Goal: Navigation & Orientation: Find specific page/section

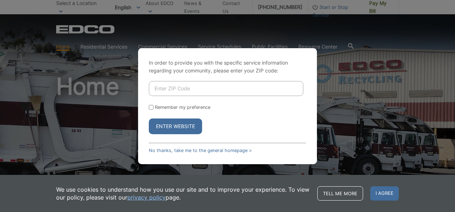
click at [178, 87] on input "Enter ZIP Code" at bounding box center [226, 88] width 155 height 15
type input "92024"
click at [173, 129] on button "Enter Website" at bounding box center [175, 127] width 53 height 16
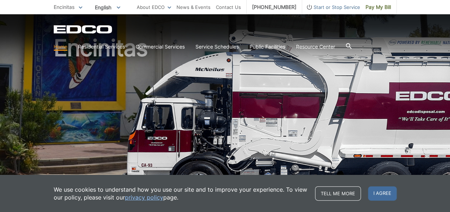
scroll to position [36, 0]
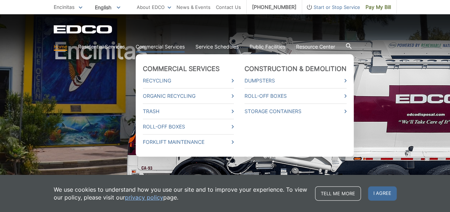
click at [168, 46] on link "Commercial Services" at bounding box center [160, 47] width 49 height 8
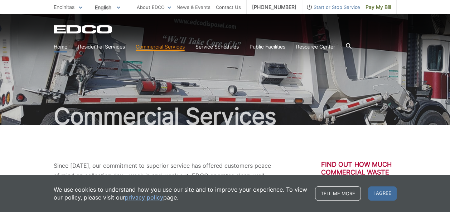
click at [65, 47] on link "Home" at bounding box center [61, 47] width 14 height 8
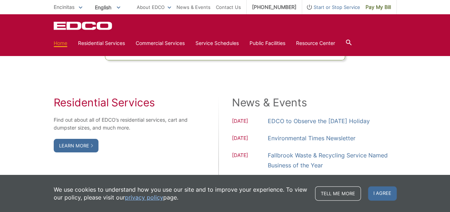
scroll to position [537, 0]
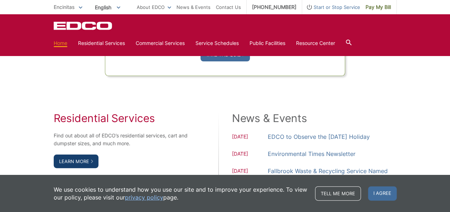
click at [77, 159] on link "Learn More" at bounding box center [76, 162] width 45 height 14
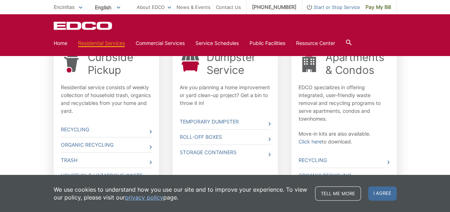
scroll to position [126, 0]
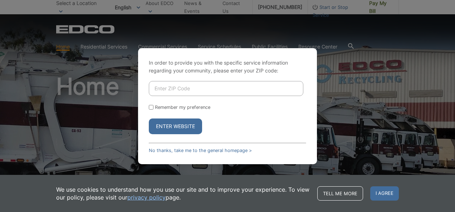
drag, startPoint x: 0, startPoint y: 0, endPoint x: 161, endPoint y: 89, distance: 184.4
click at [161, 89] on input "Enter ZIP Code" at bounding box center [226, 88] width 155 height 15
type input "92024"
click at [177, 124] on button "Enter Website" at bounding box center [175, 127] width 53 height 16
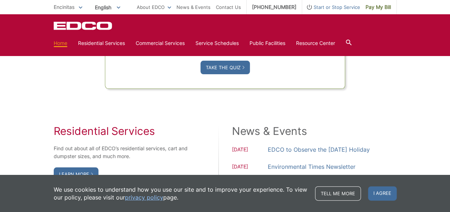
scroll to position [474, 0]
